Goal: Information Seeking & Learning: Learn about a topic

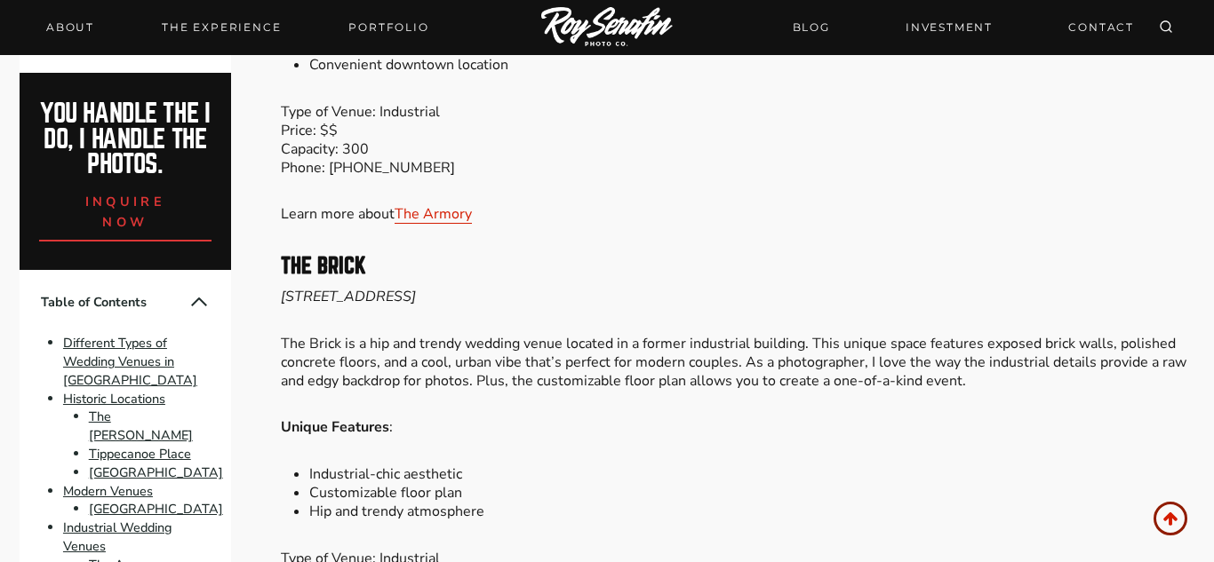
scroll to position [4675, 0]
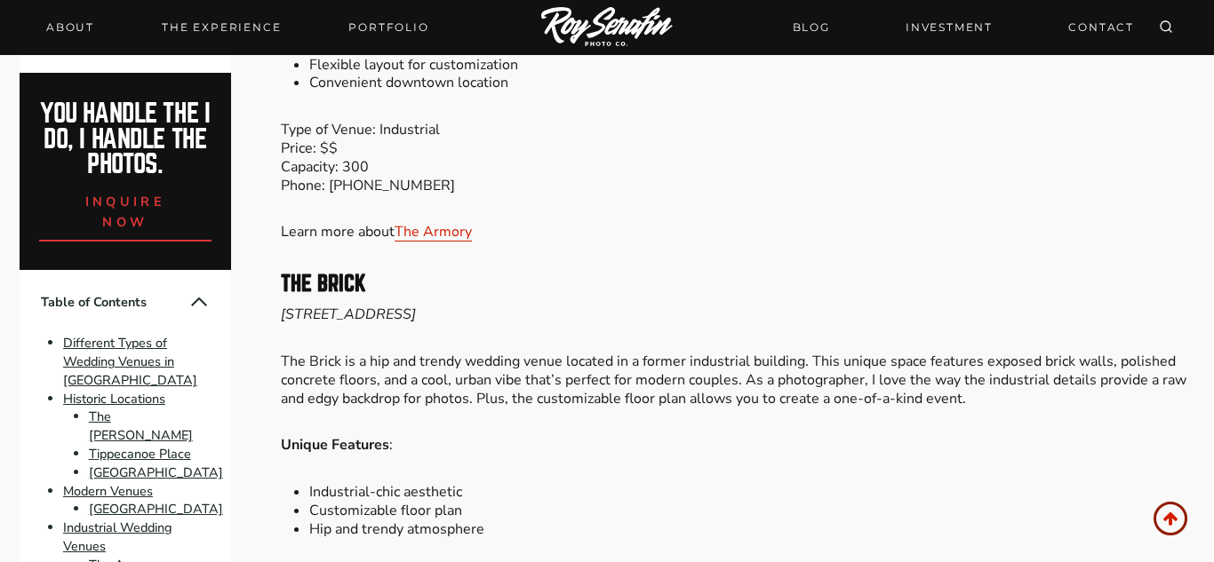
drag, startPoint x: 538, startPoint y: 279, endPoint x: 278, endPoint y: 277, distance: 260.3
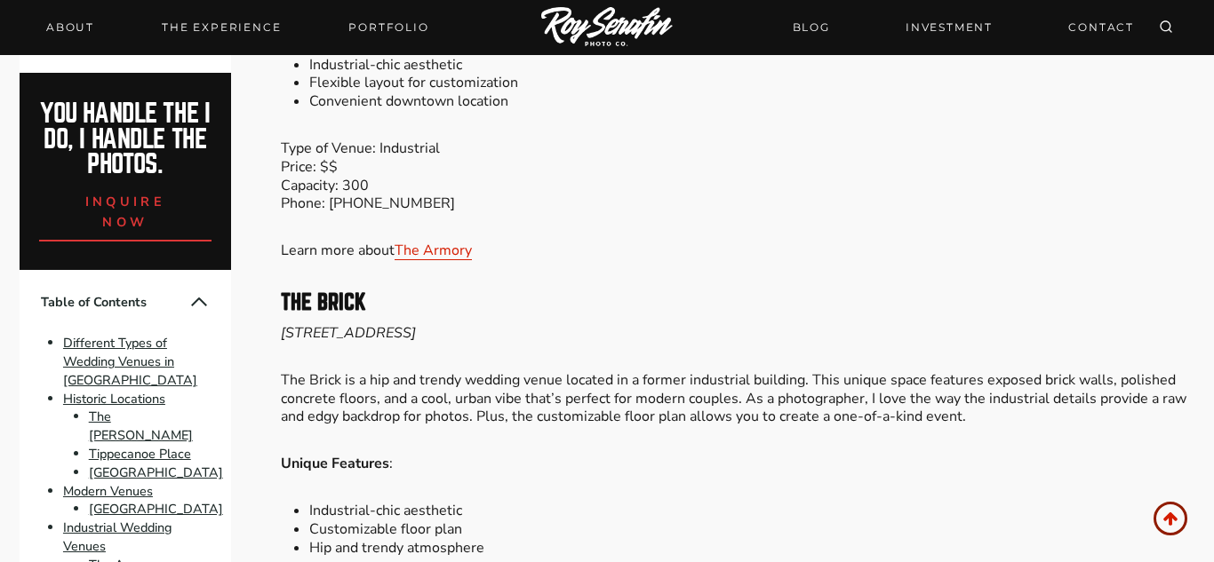
copy strong "Potawatomi Conservatories"
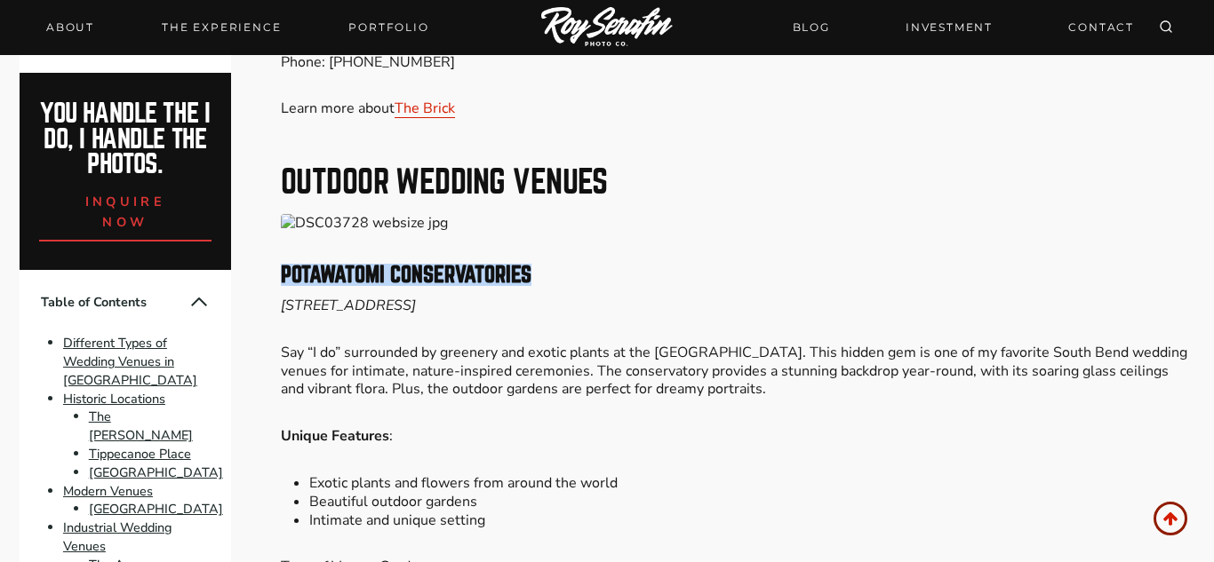
copy strong "Potawatomi Conservatories"
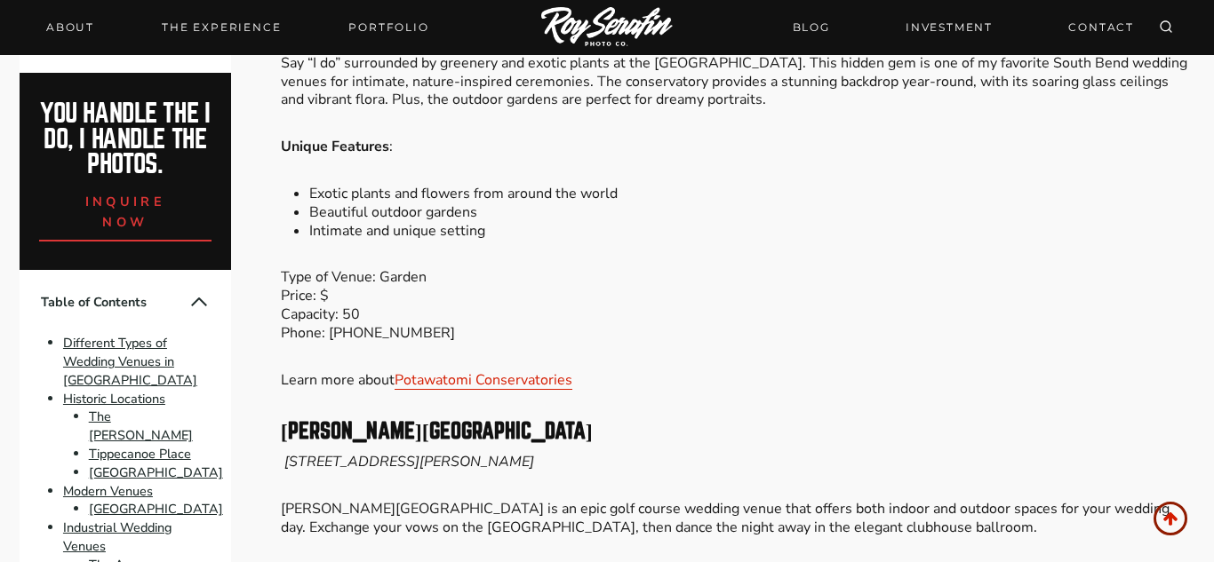
scroll to position [4975, 0]
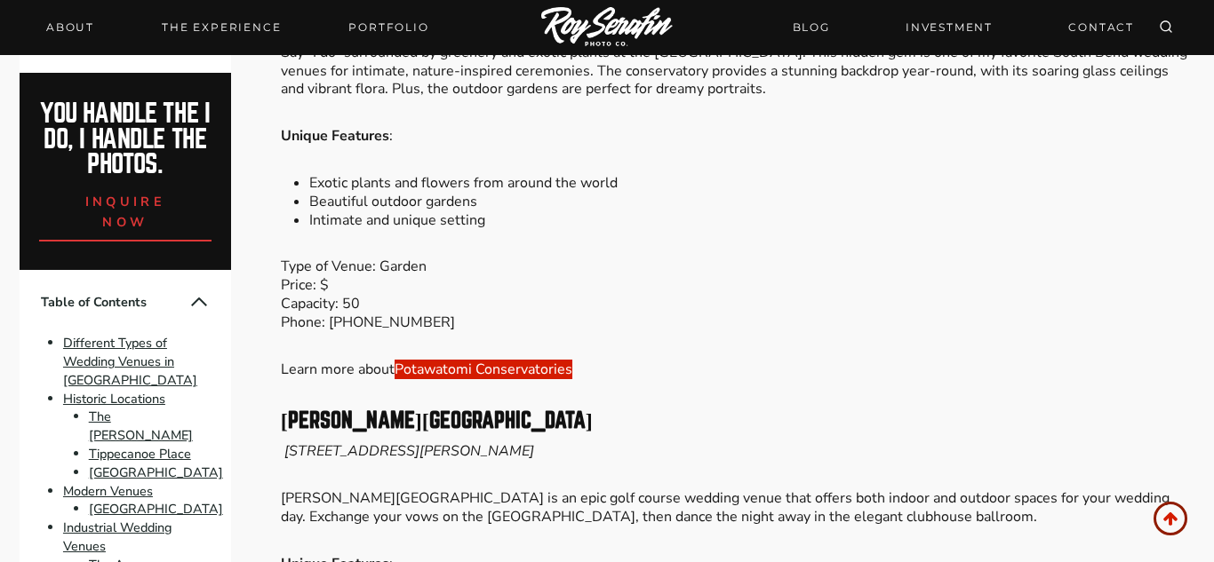
click at [501, 376] on link "Potawatomi Conservatories" at bounding box center [484, 370] width 178 height 20
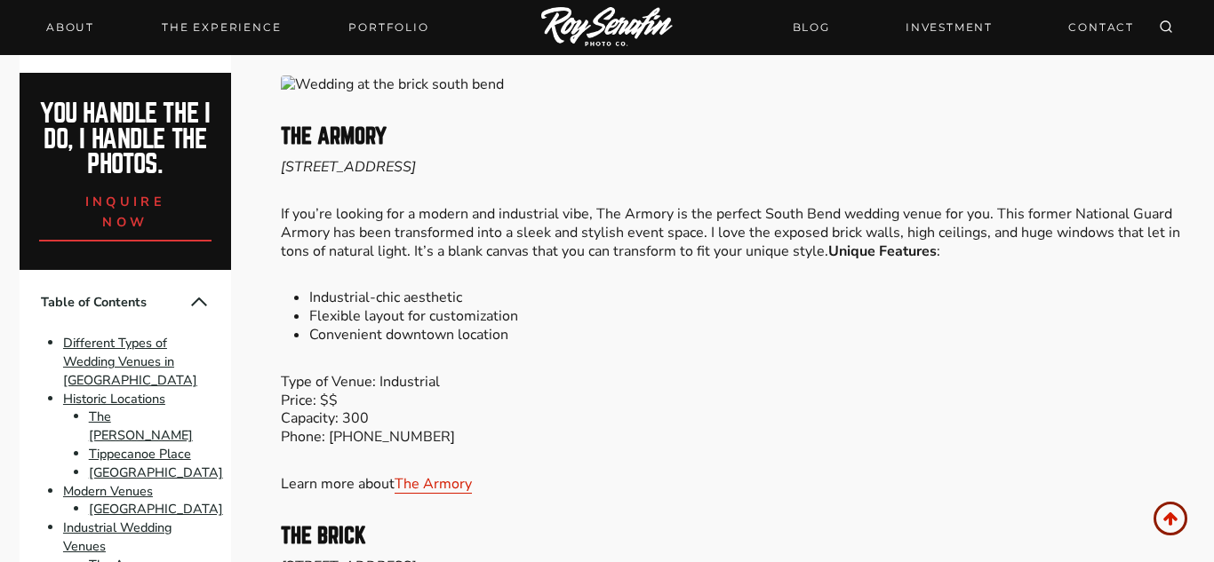
scroll to position [3868, 0]
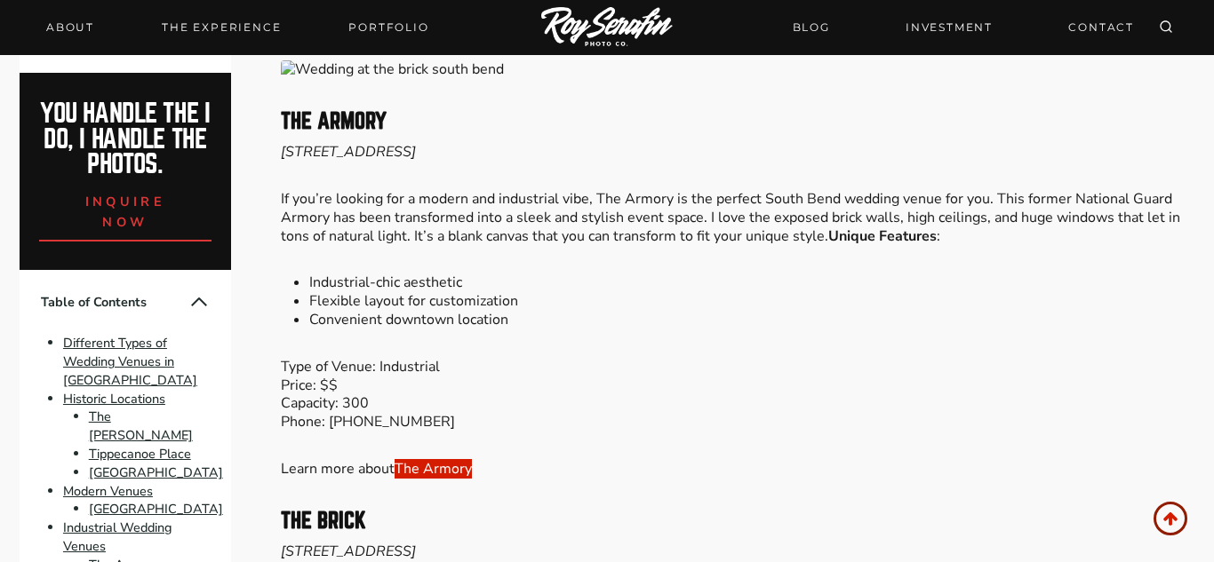
click at [452, 473] on link "The Armory" at bounding box center [433, 469] width 77 height 20
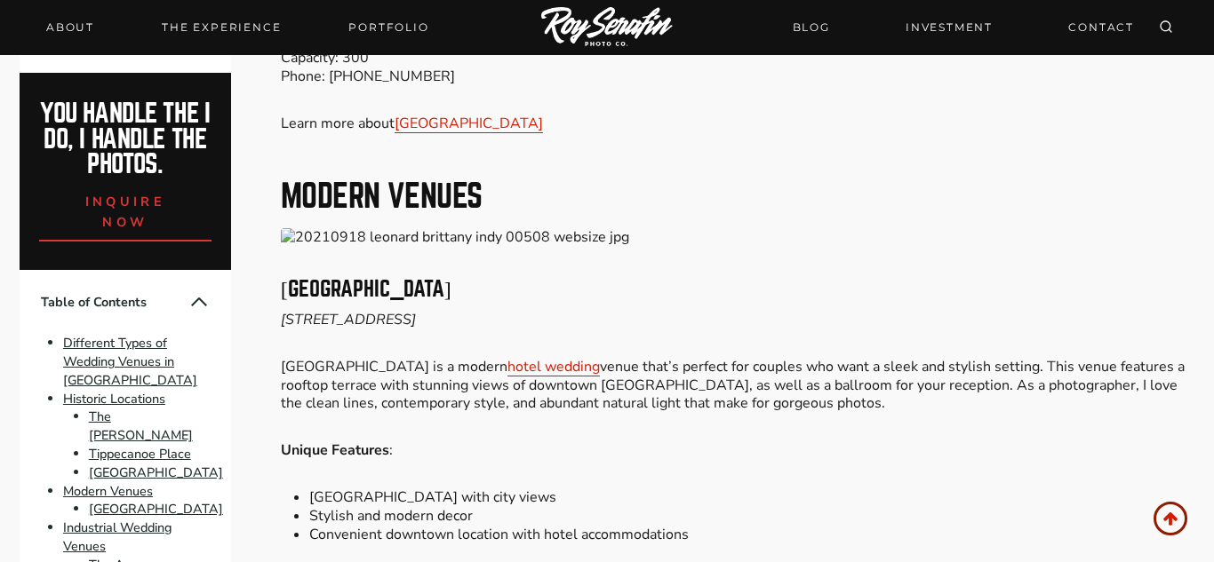
scroll to position [3137, 0]
drag, startPoint x: 493, startPoint y: 285, endPoint x: 281, endPoint y: 292, distance: 212.5
click at [281, 292] on h3 "[GEOGRAPHIC_DATA]" at bounding box center [737, 291] width 913 height 21
copy h3 "[GEOGRAPHIC_DATA]"
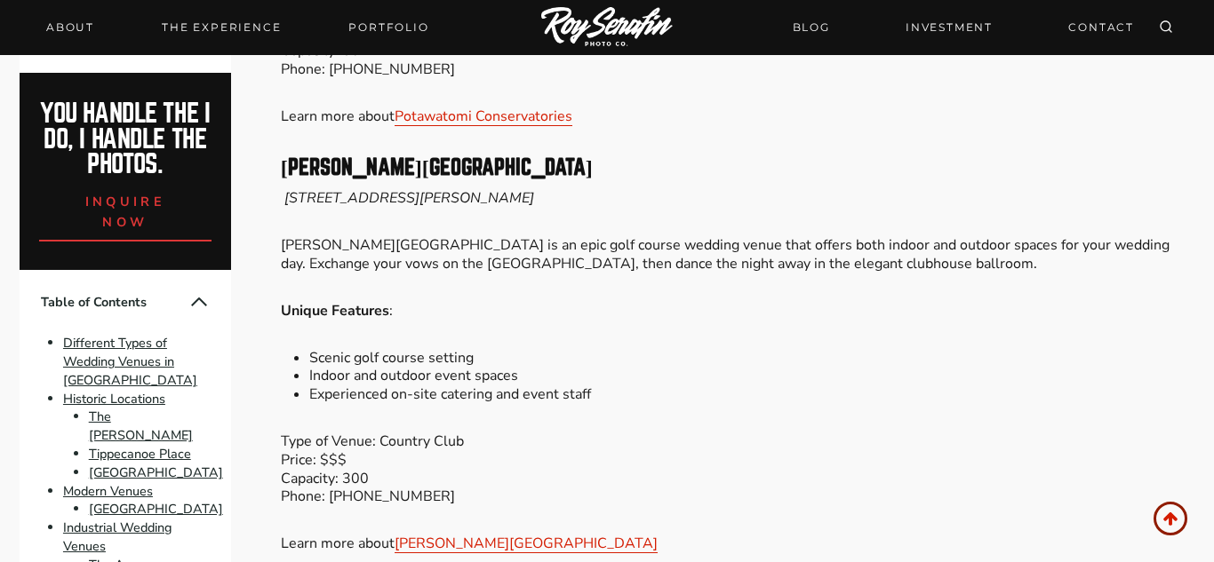
scroll to position [5504, 0]
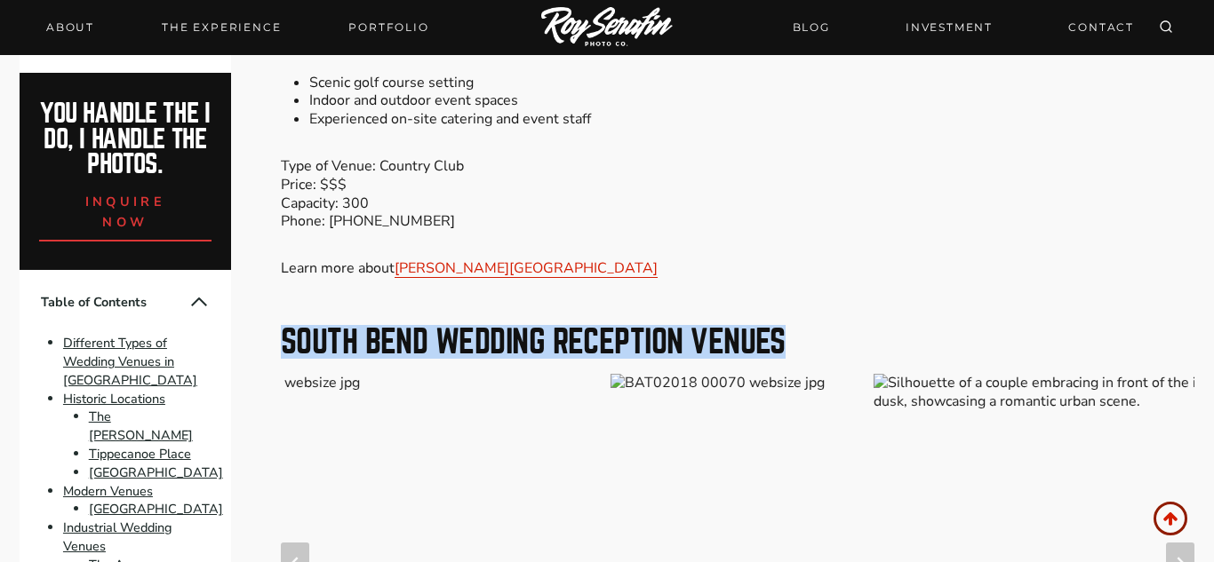
drag, startPoint x: 793, startPoint y: 344, endPoint x: 283, endPoint y: 343, distance: 510.0
click at [283, 343] on h2 "South Bend Wedding Reception Venues" at bounding box center [737, 342] width 913 height 32
copy h2 "South Bend Wedding Reception Venues"
